Goal: Consume media (video, audio): Consume media (video, audio)

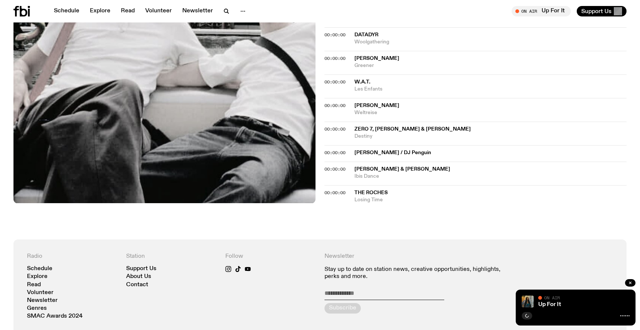
scroll to position [638, 0]
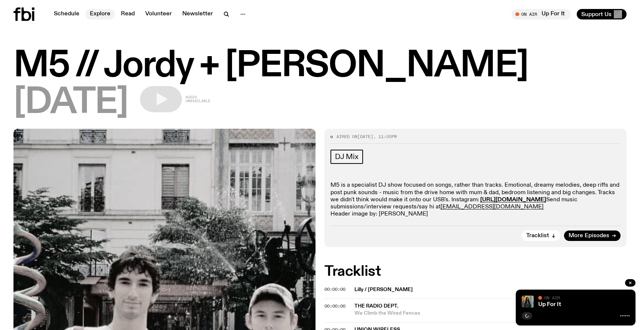
click at [96, 18] on link "Explore" at bounding box center [100, 14] width 30 height 10
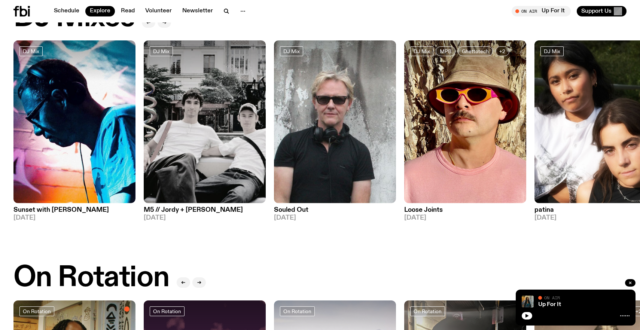
scroll to position [41, 0]
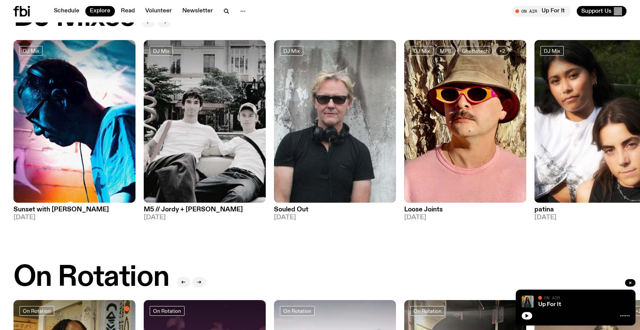
click at [187, 120] on img at bounding box center [205, 121] width 122 height 163
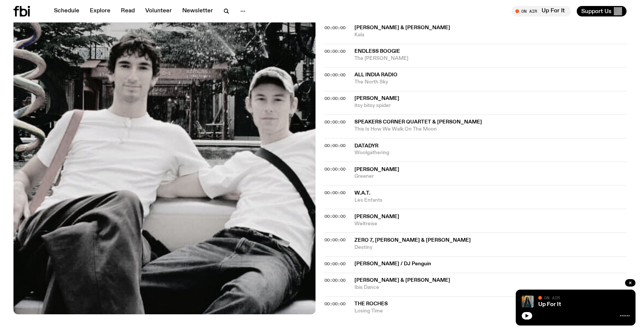
scroll to position [798, 0]
